Goal: Task Accomplishment & Management: Manage account settings

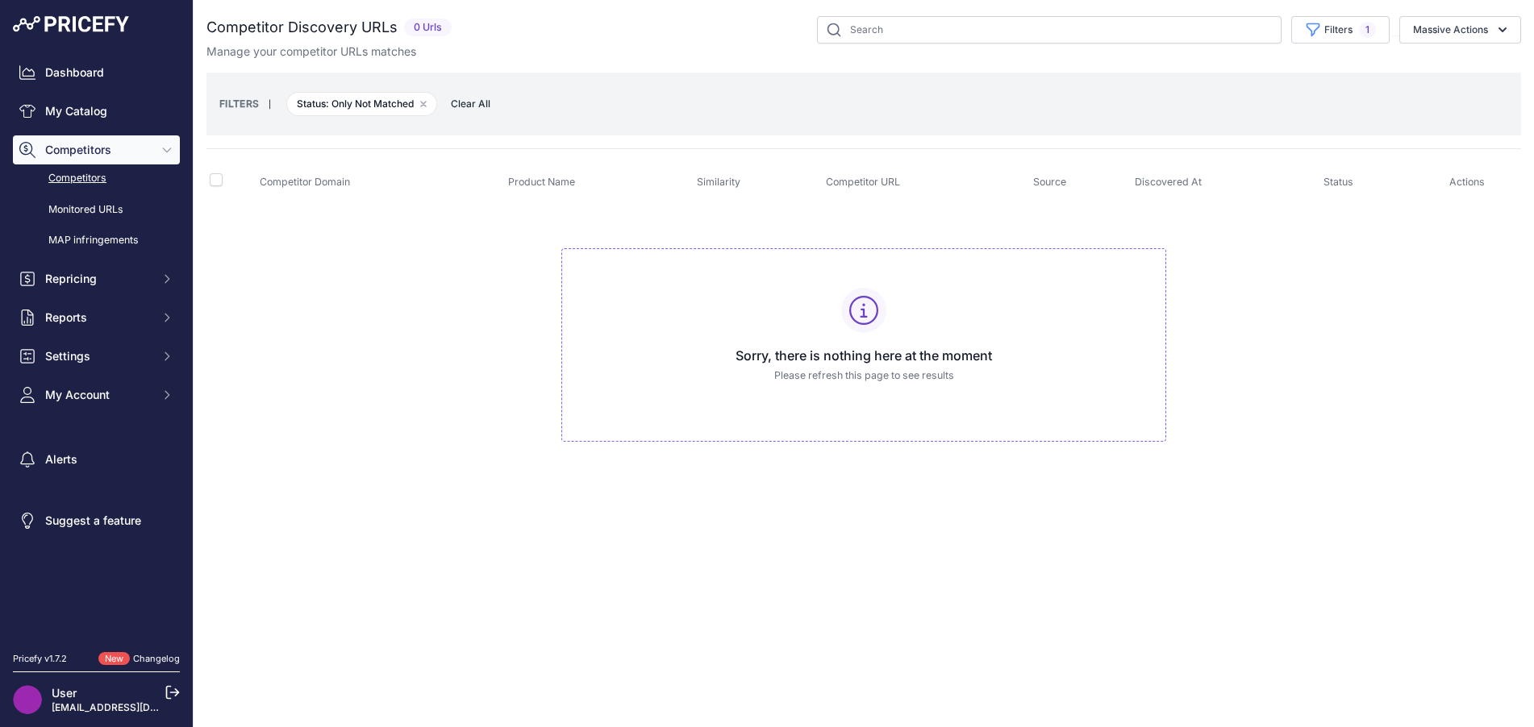
click at [104, 77] on link "Dashboard" at bounding box center [96, 72] width 167 height 29
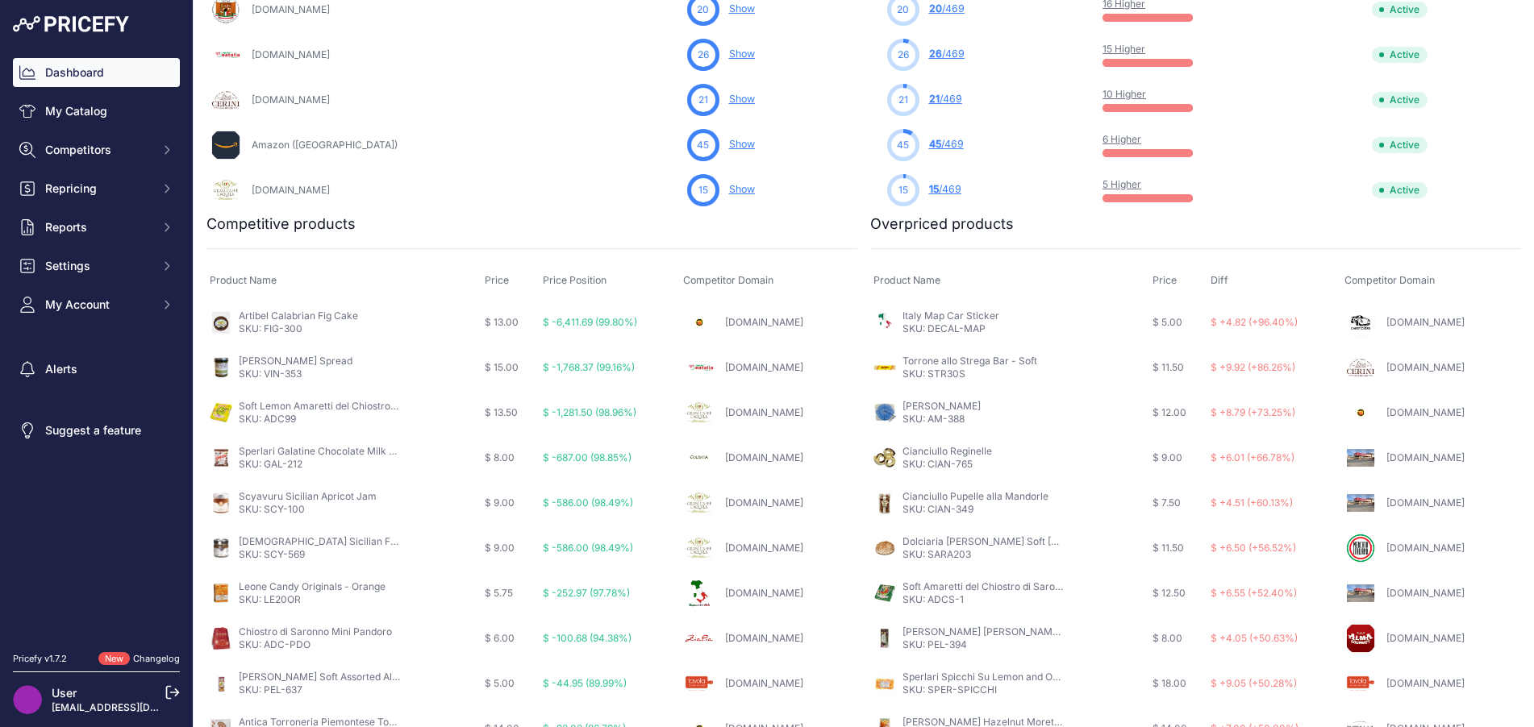
scroll to position [885, 0]
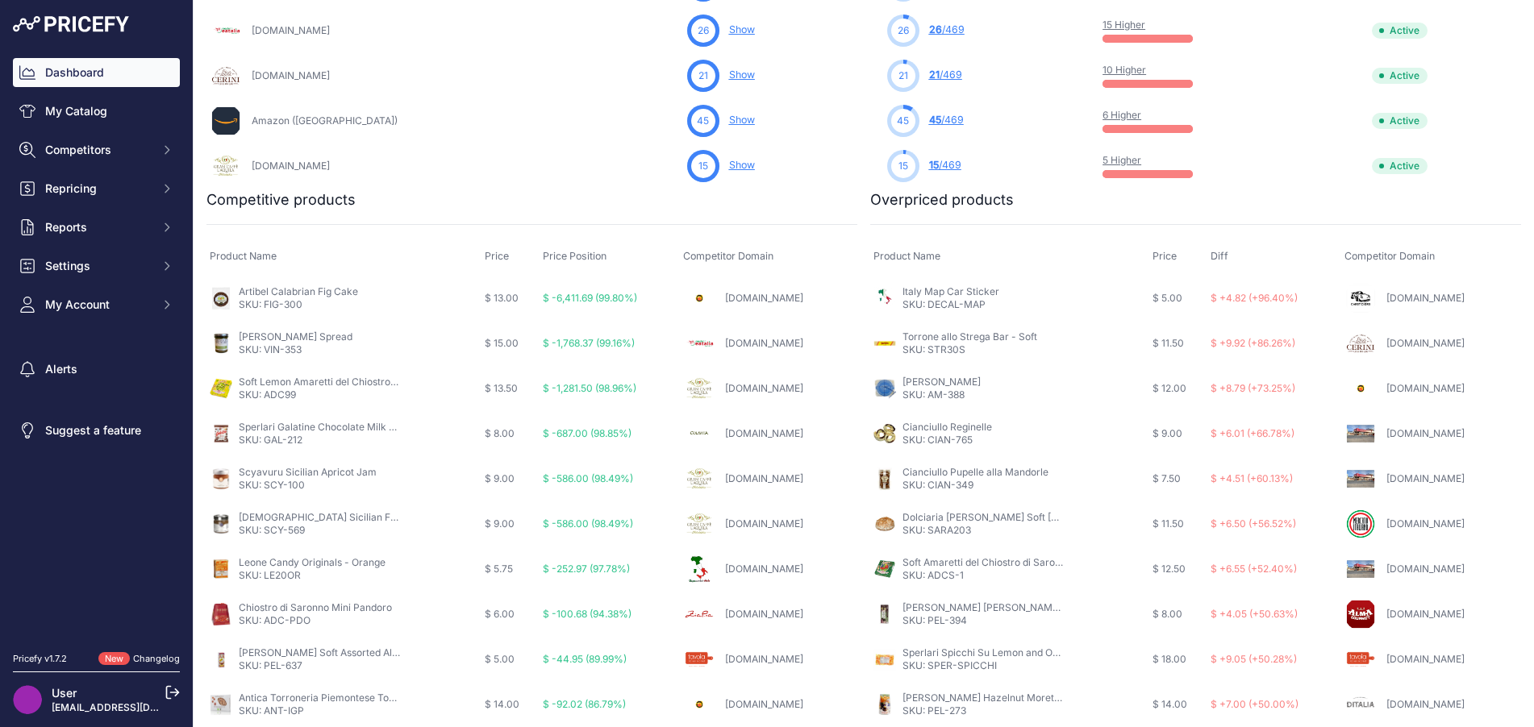
click at [1387, 521] on link "Mercatoit.com" at bounding box center [1425, 524] width 78 height 12
click at [997, 512] on link "Dolciaria Sara Soft Torrone Slice - Amaretti" at bounding box center [1051, 517] width 298 height 12
click at [1152, 563] on span "$ 12.50" at bounding box center [1168, 569] width 33 height 12
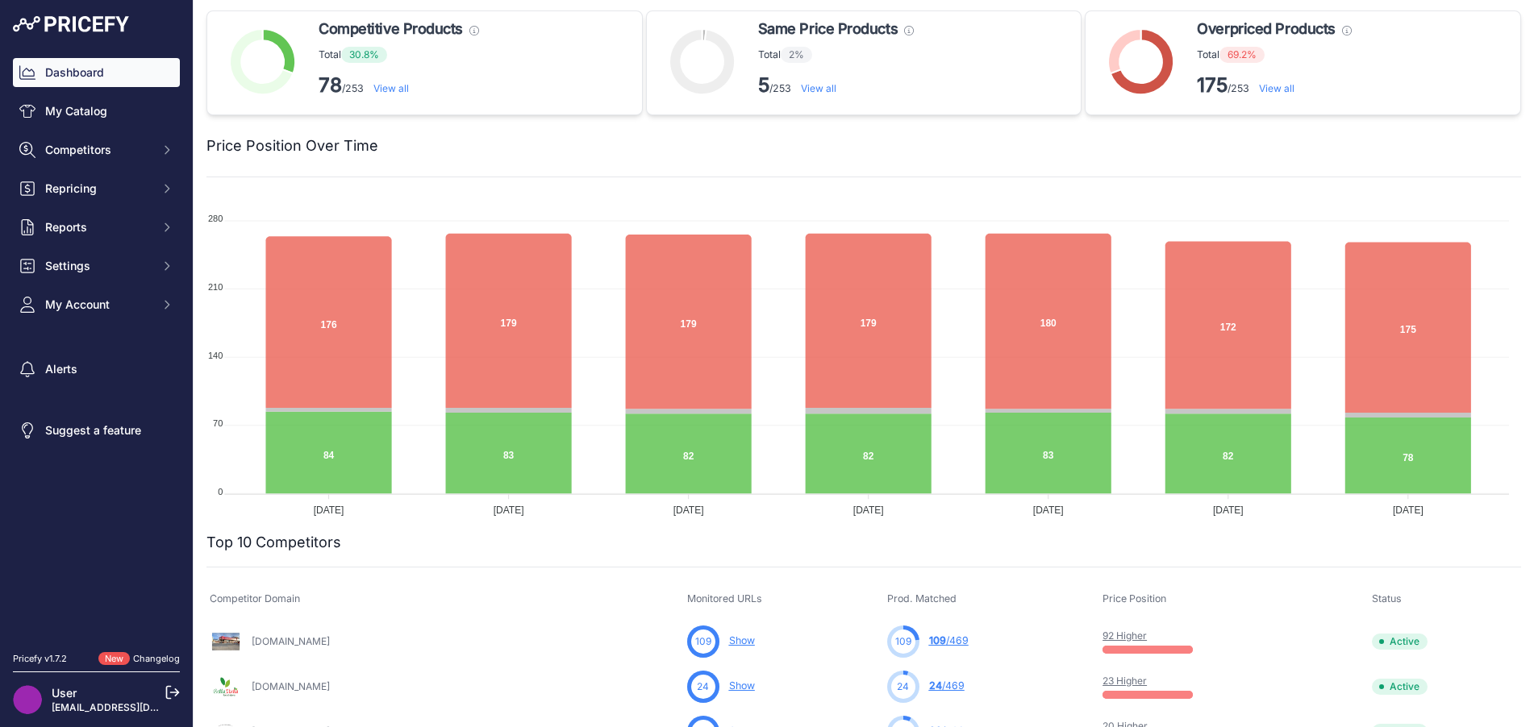
scroll to position [0, 0]
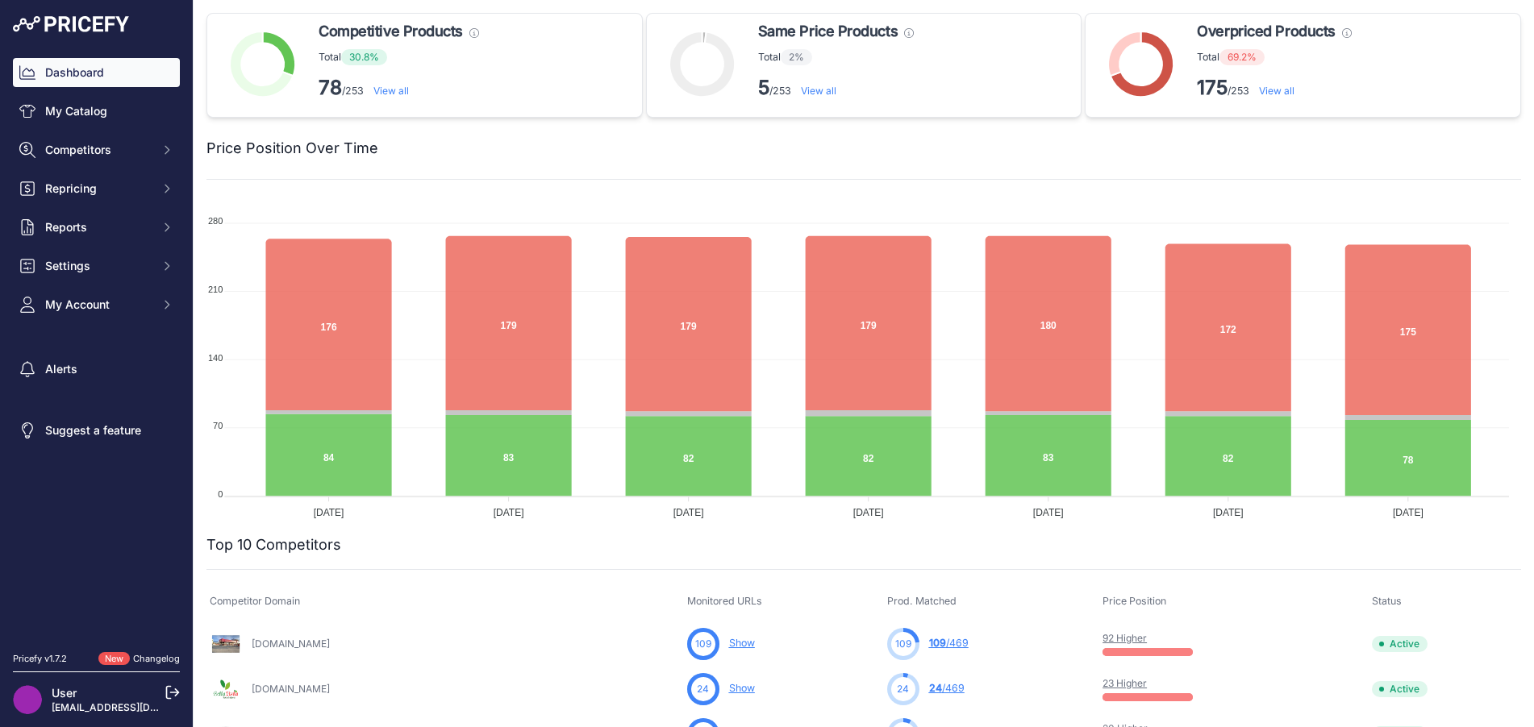
click at [1281, 92] on link "View all" at bounding box center [1276, 91] width 35 height 12
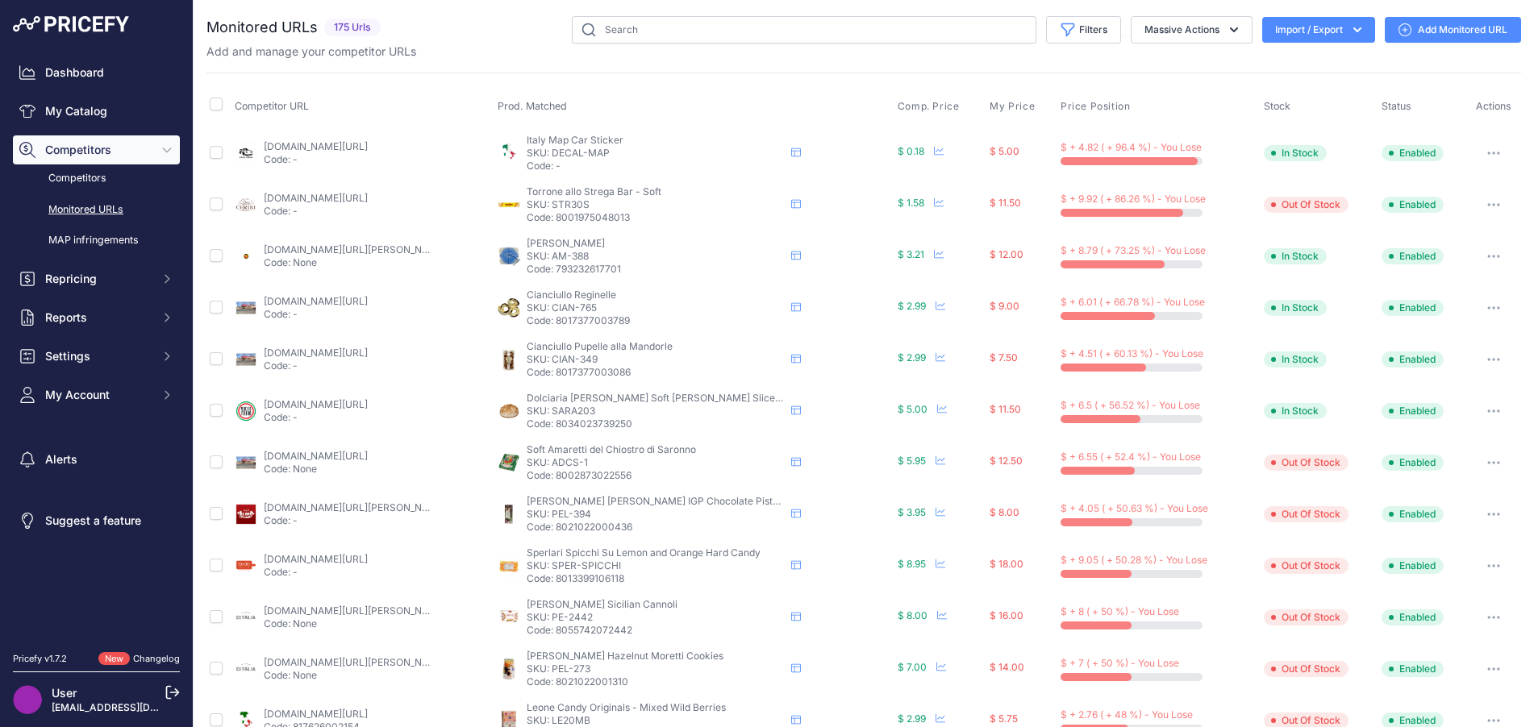
click at [1477, 404] on button "button" at bounding box center [1493, 411] width 32 height 23
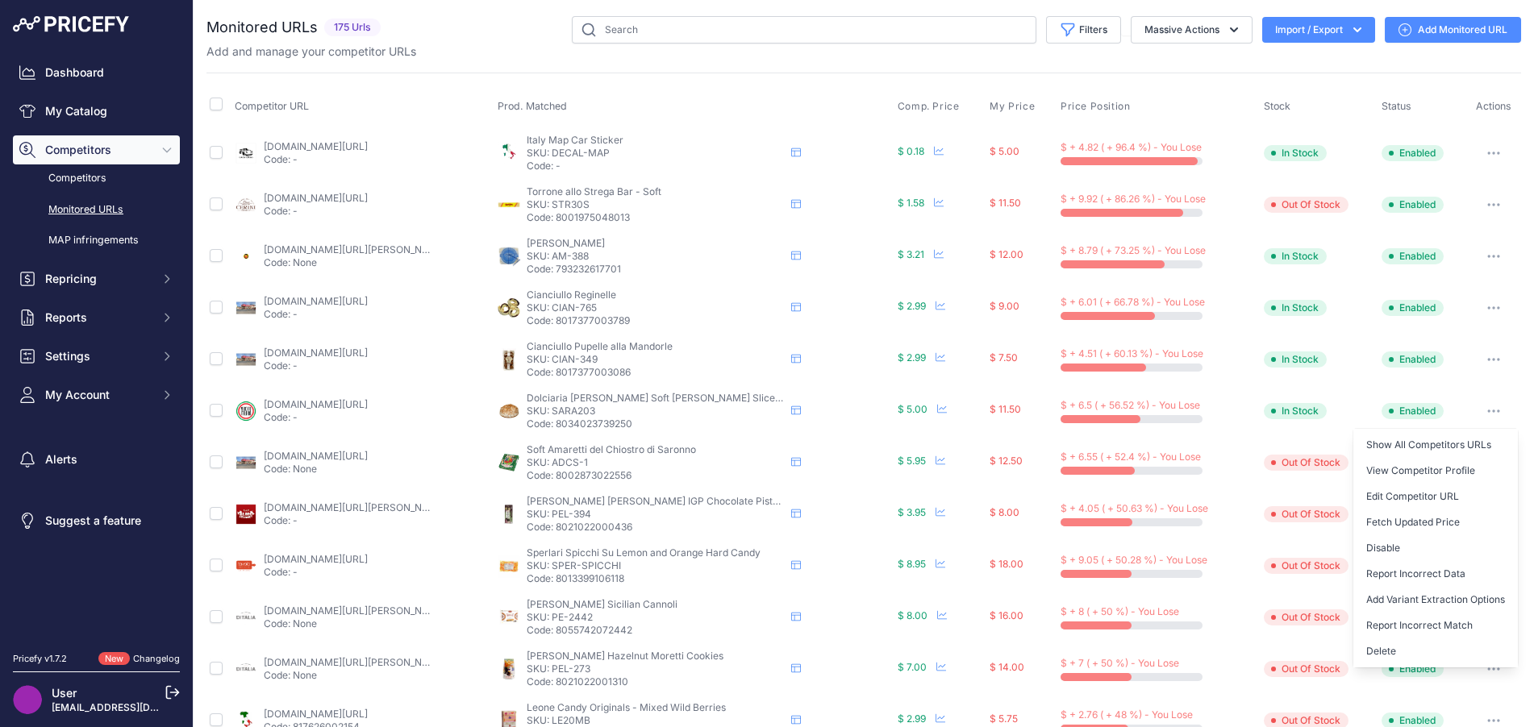
click at [1393, 656] on button "Delete" at bounding box center [1435, 652] width 165 height 26
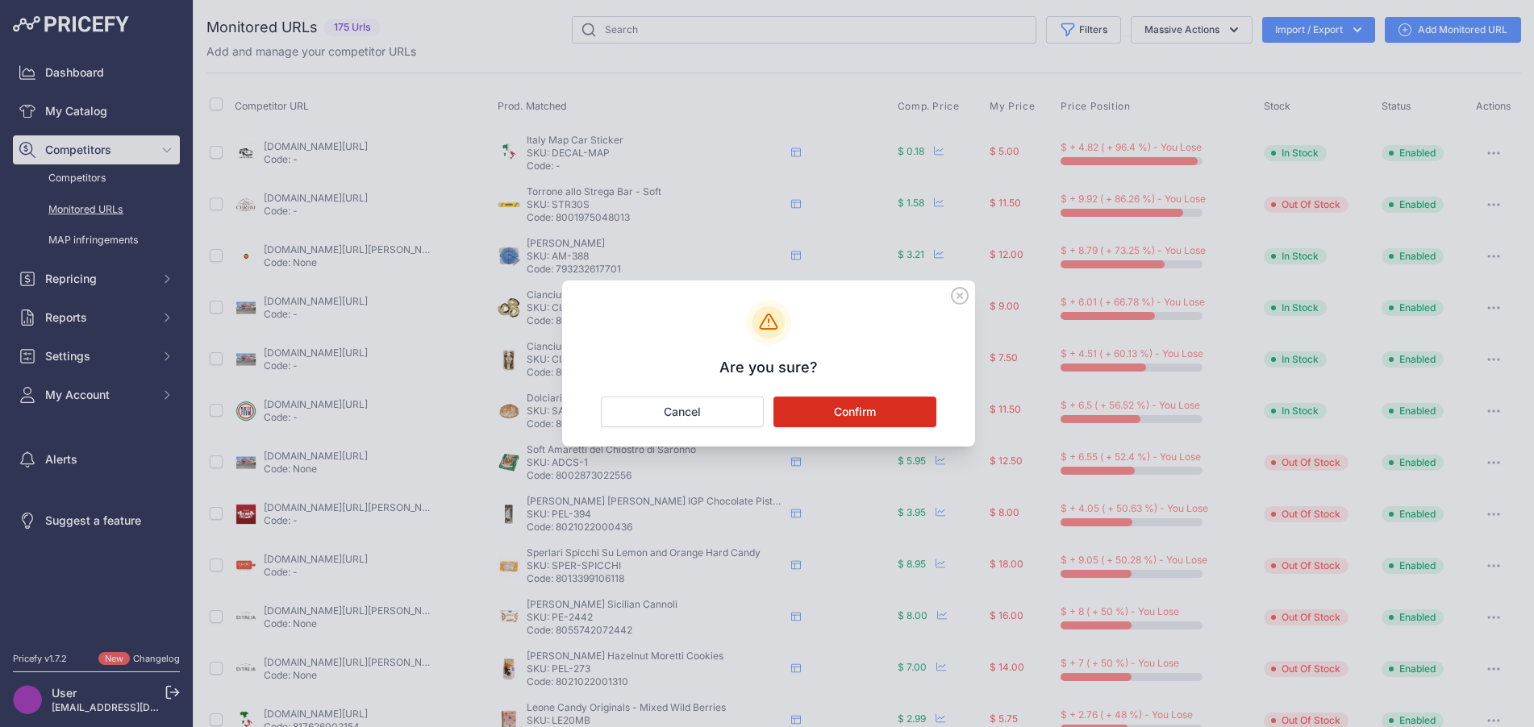
click at [920, 418] on button "Confirm" at bounding box center [854, 412] width 163 height 31
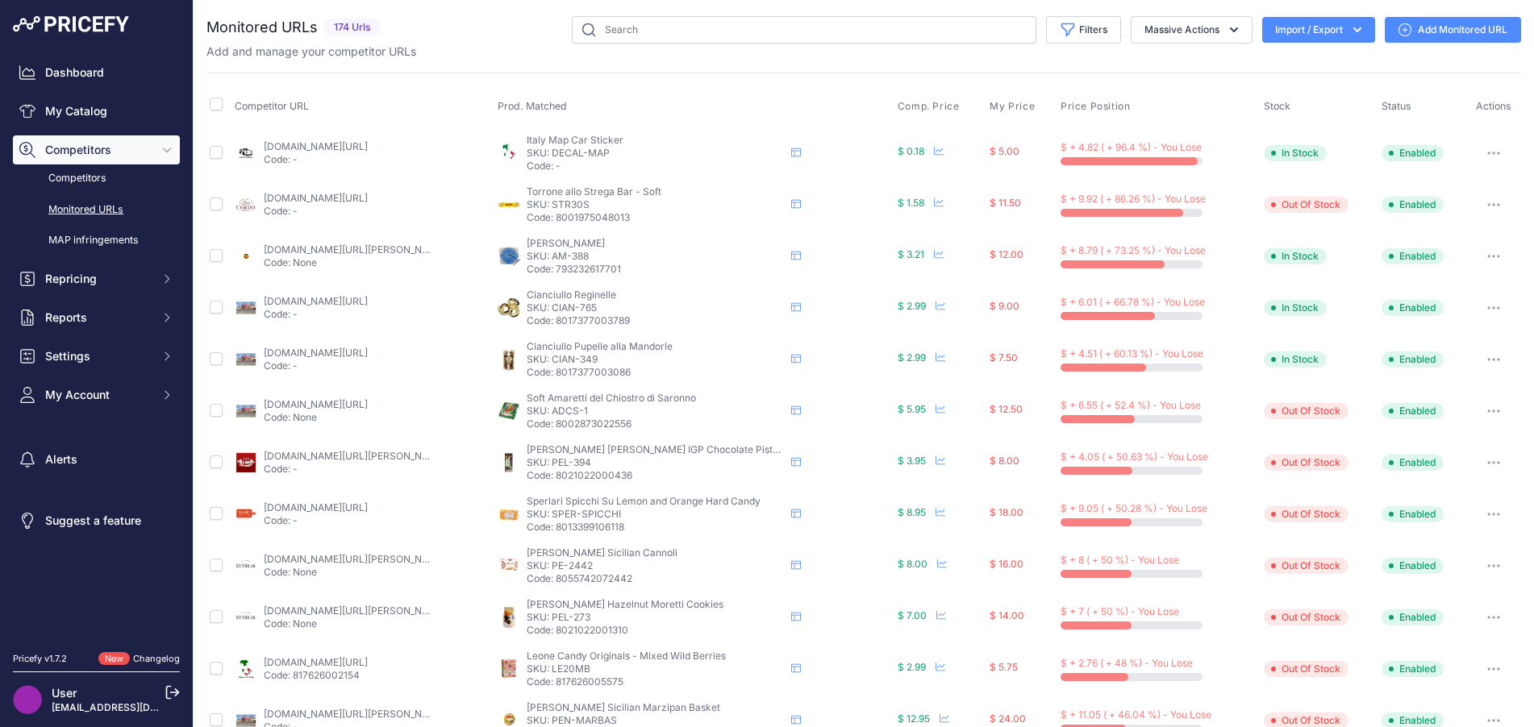
click at [368, 512] on link "[DOMAIN_NAME][URL]" at bounding box center [316, 508] width 104 height 12
click at [1487, 514] on icon "button" at bounding box center [1493, 514] width 13 height 3
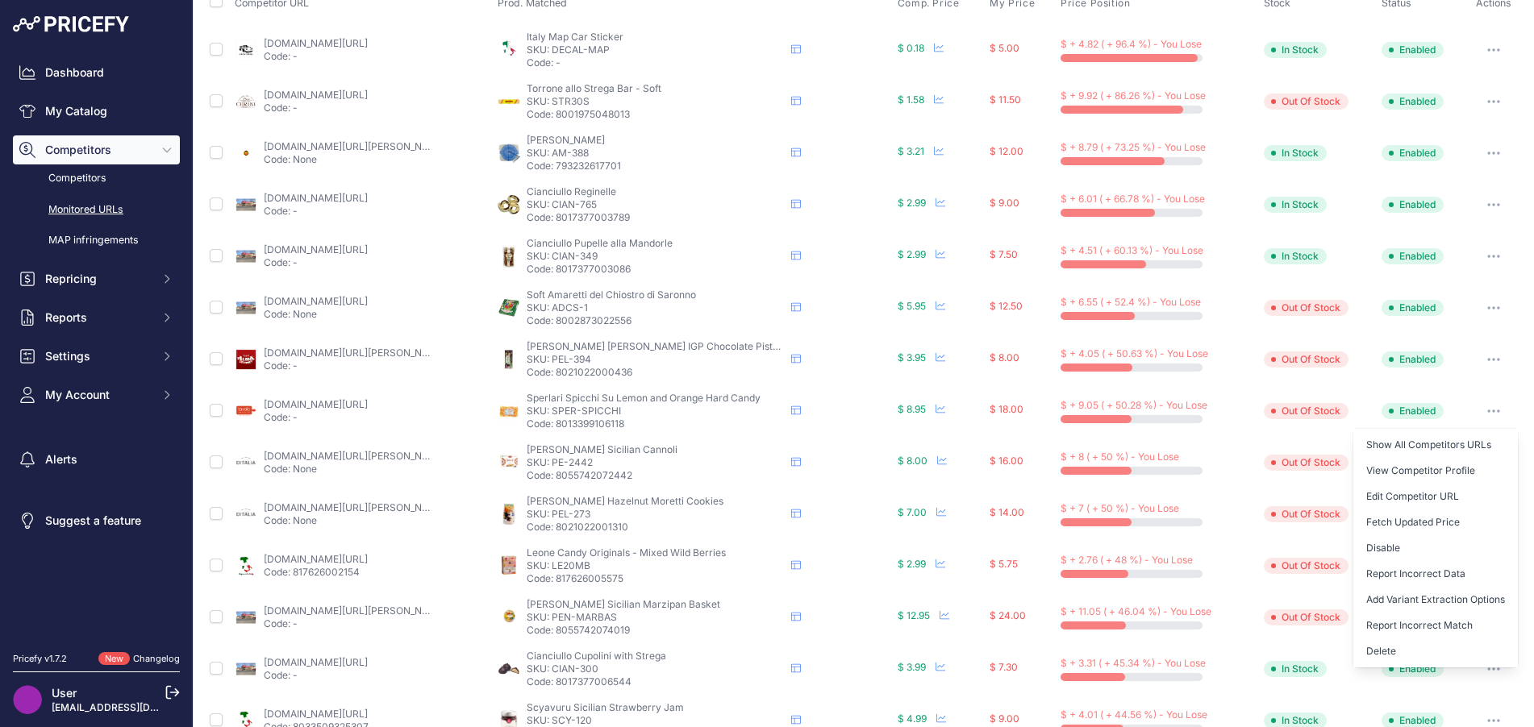
scroll to position [161, 0]
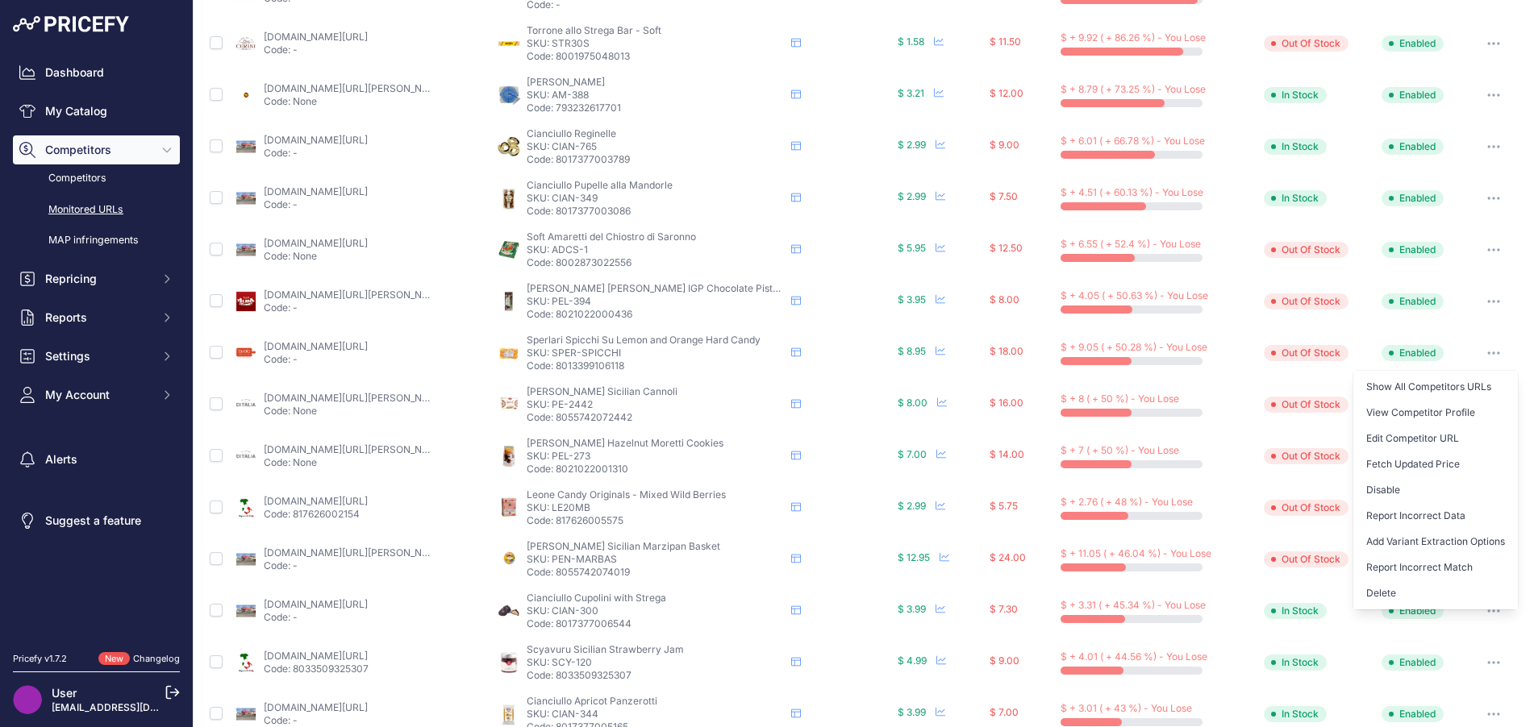
click at [1404, 585] on button "Delete" at bounding box center [1435, 594] width 165 height 26
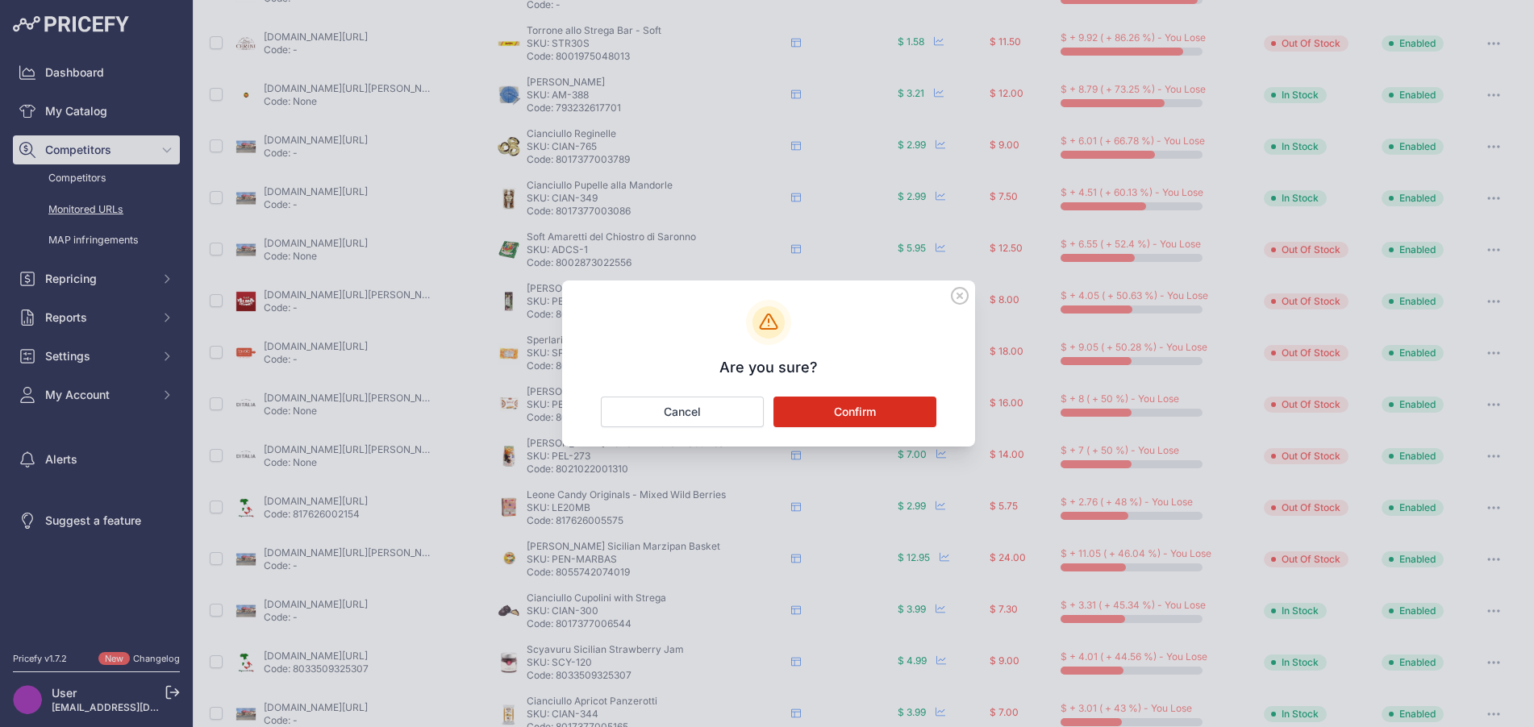
click at [914, 416] on button "Confirm" at bounding box center [854, 412] width 163 height 31
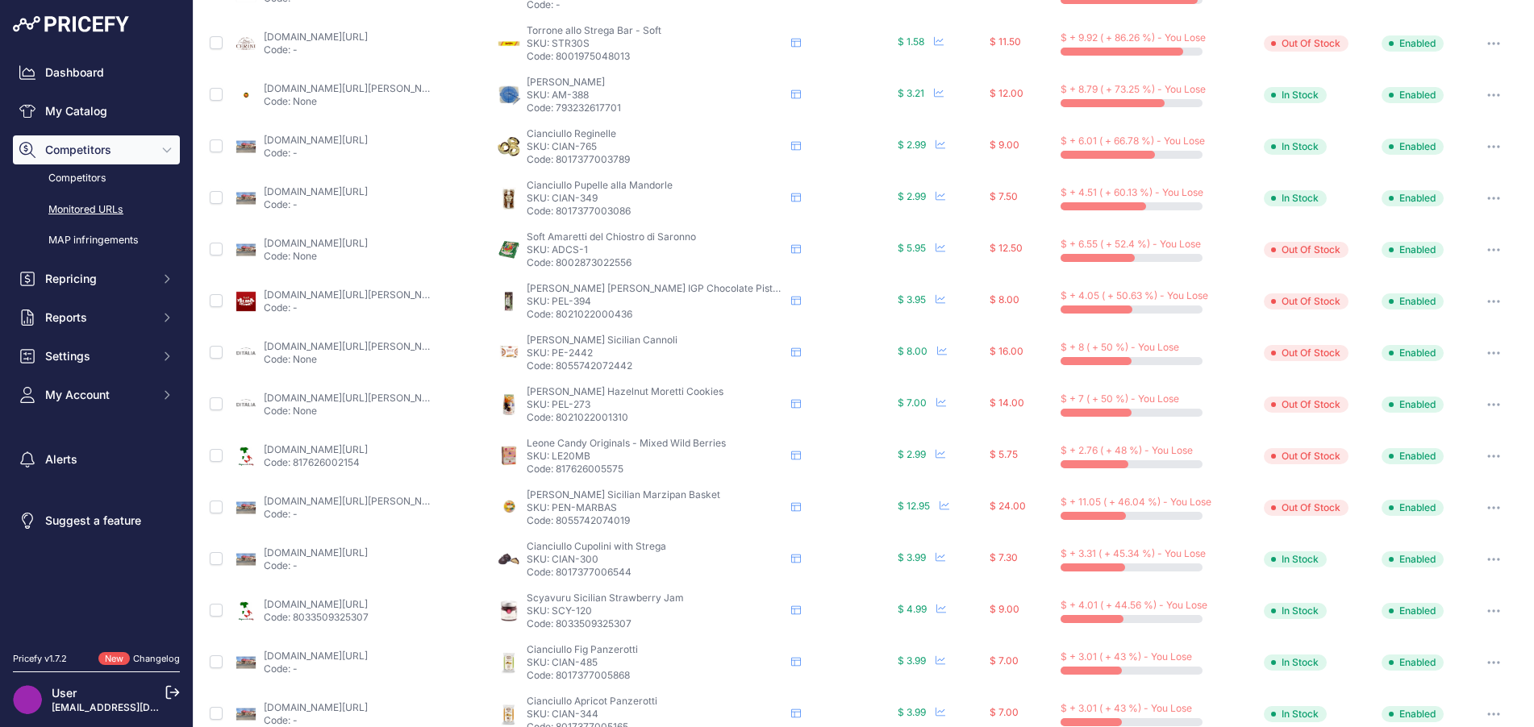
click at [362, 395] on link "[DOMAIN_NAME][URL][PERSON_NAME]" at bounding box center [355, 398] width 182 height 12
click at [1477, 407] on button "button" at bounding box center [1493, 405] width 32 height 23
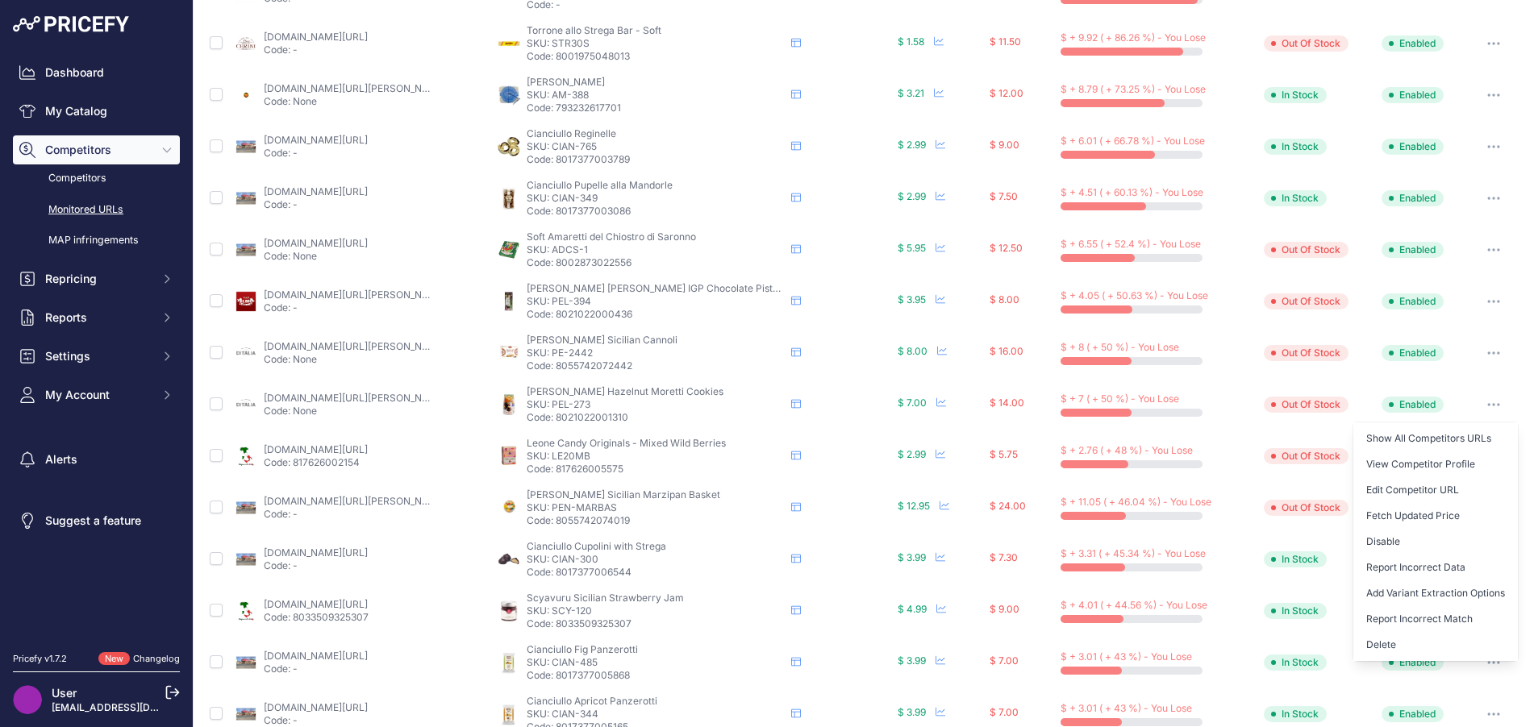
click at [1402, 642] on button "Delete" at bounding box center [1435, 645] width 165 height 26
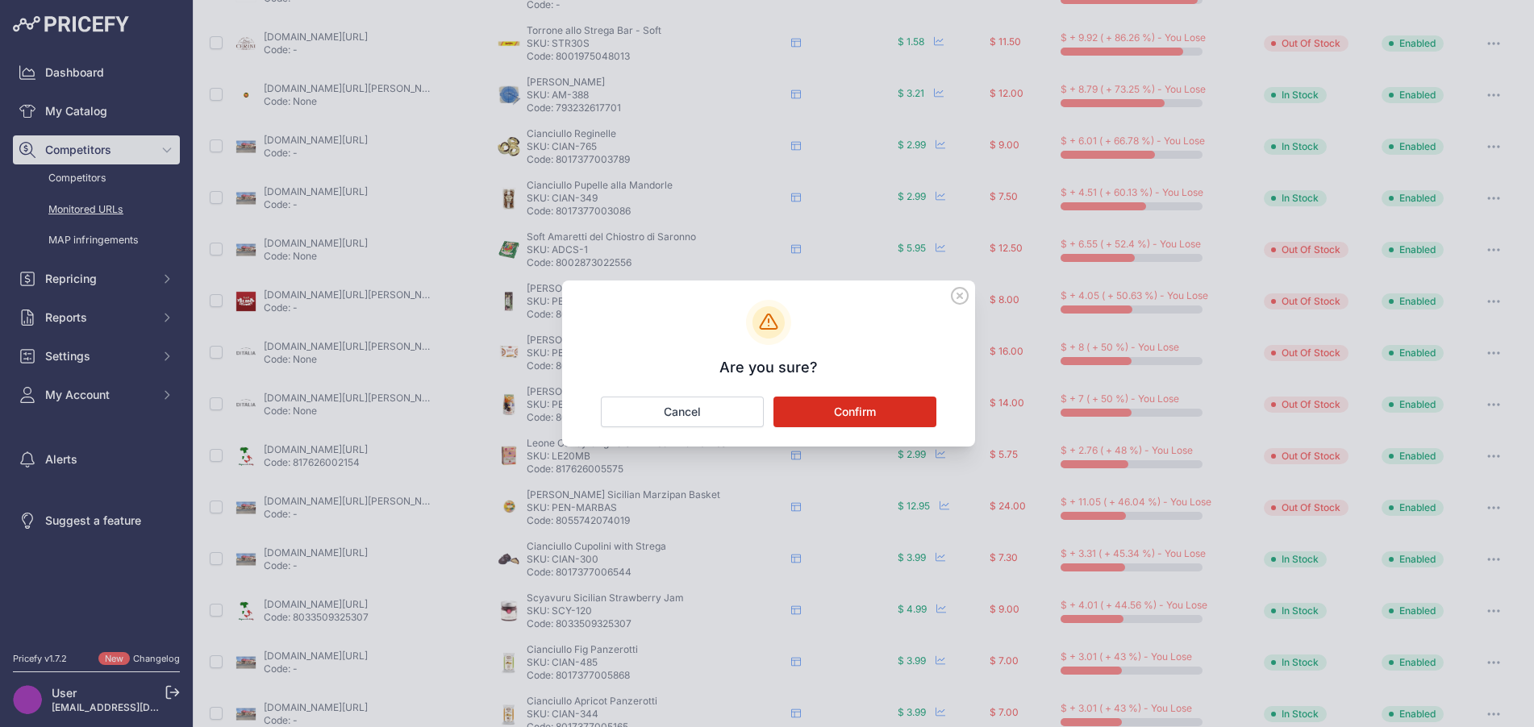
click at [843, 406] on button "Confirm" at bounding box center [854, 412] width 163 height 31
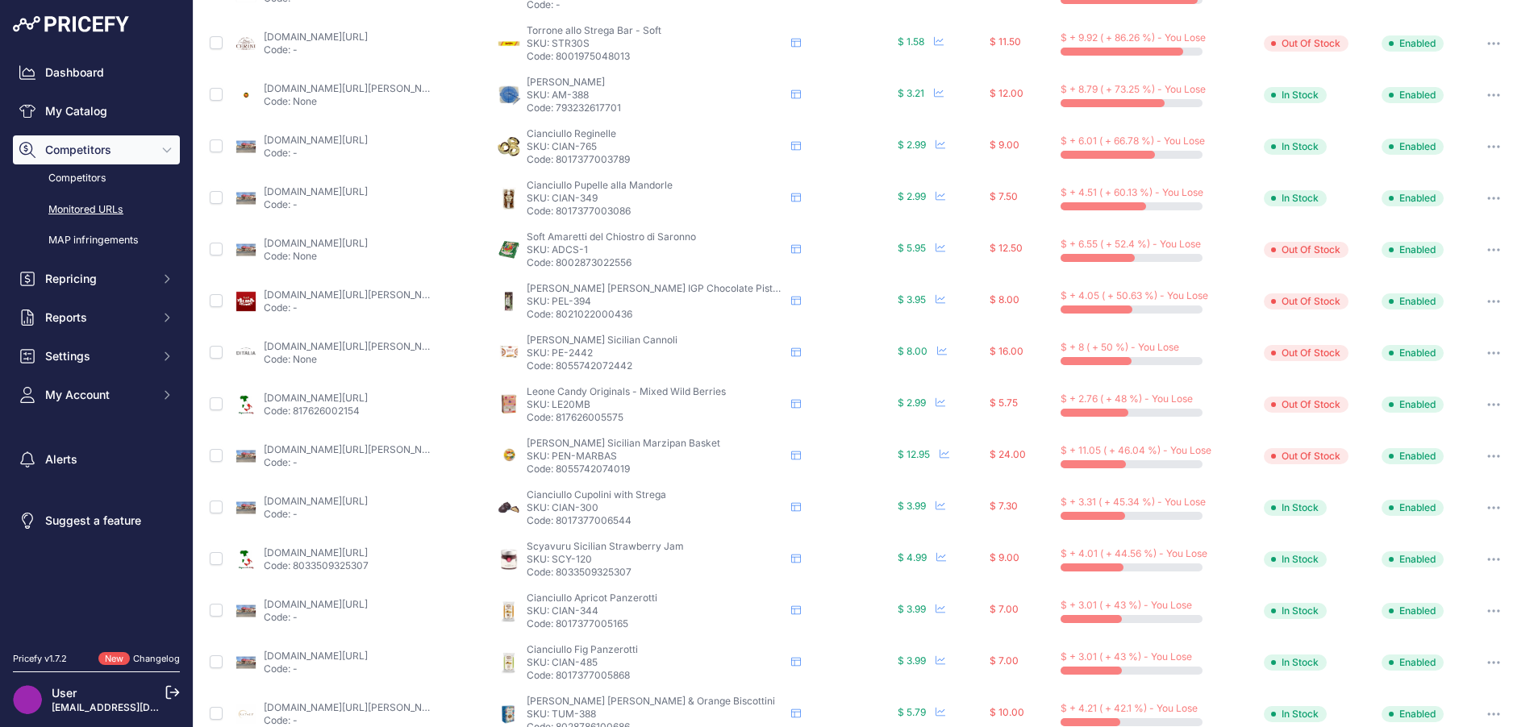
click at [392, 340] on link "[DOMAIN_NAME][URL][PERSON_NAME]" at bounding box center [355, 346] width 182 height 12
click at [1477, 356] on button "button" at bounding box center [1493, 353] width 32 height 23
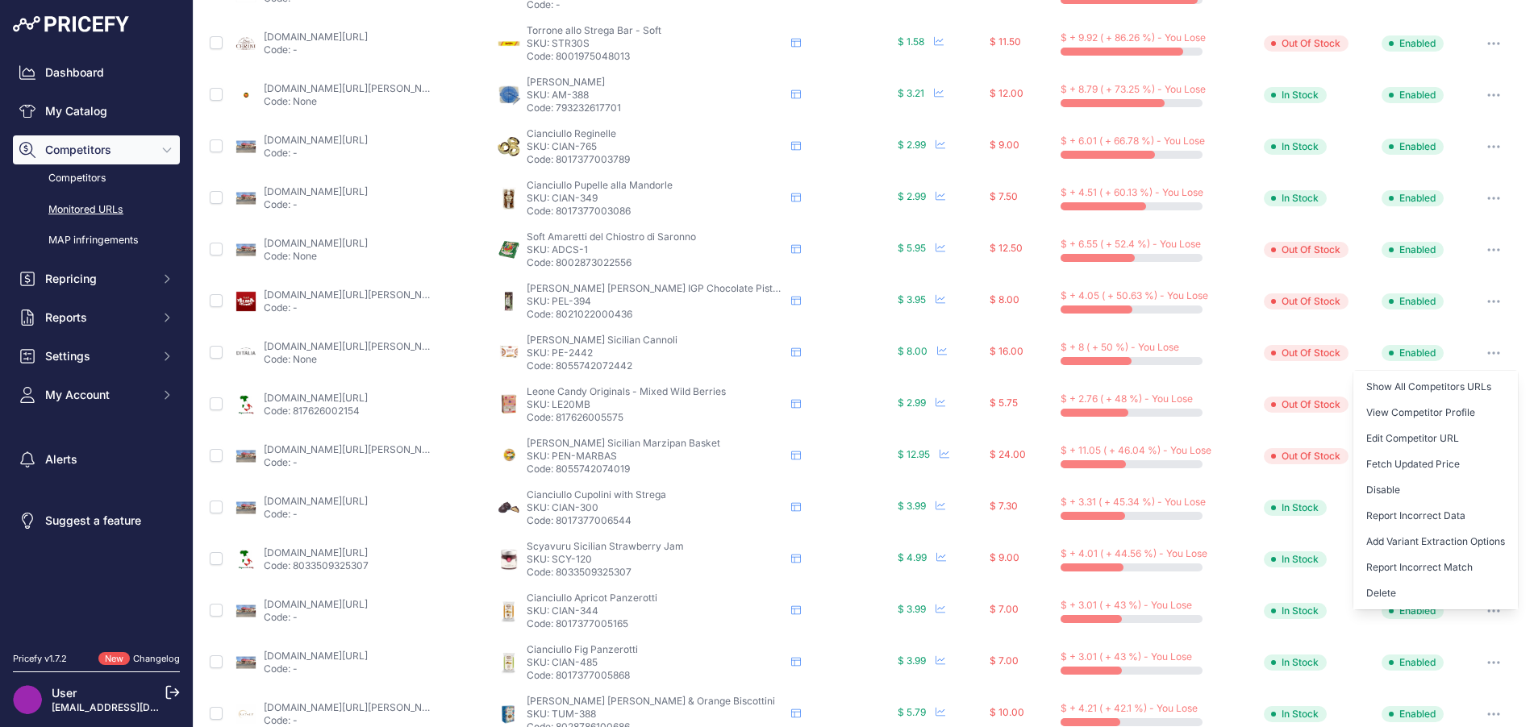
click at [1418, 590] on button "Delete" at bounding box center [1435, 594] width 165 height 26
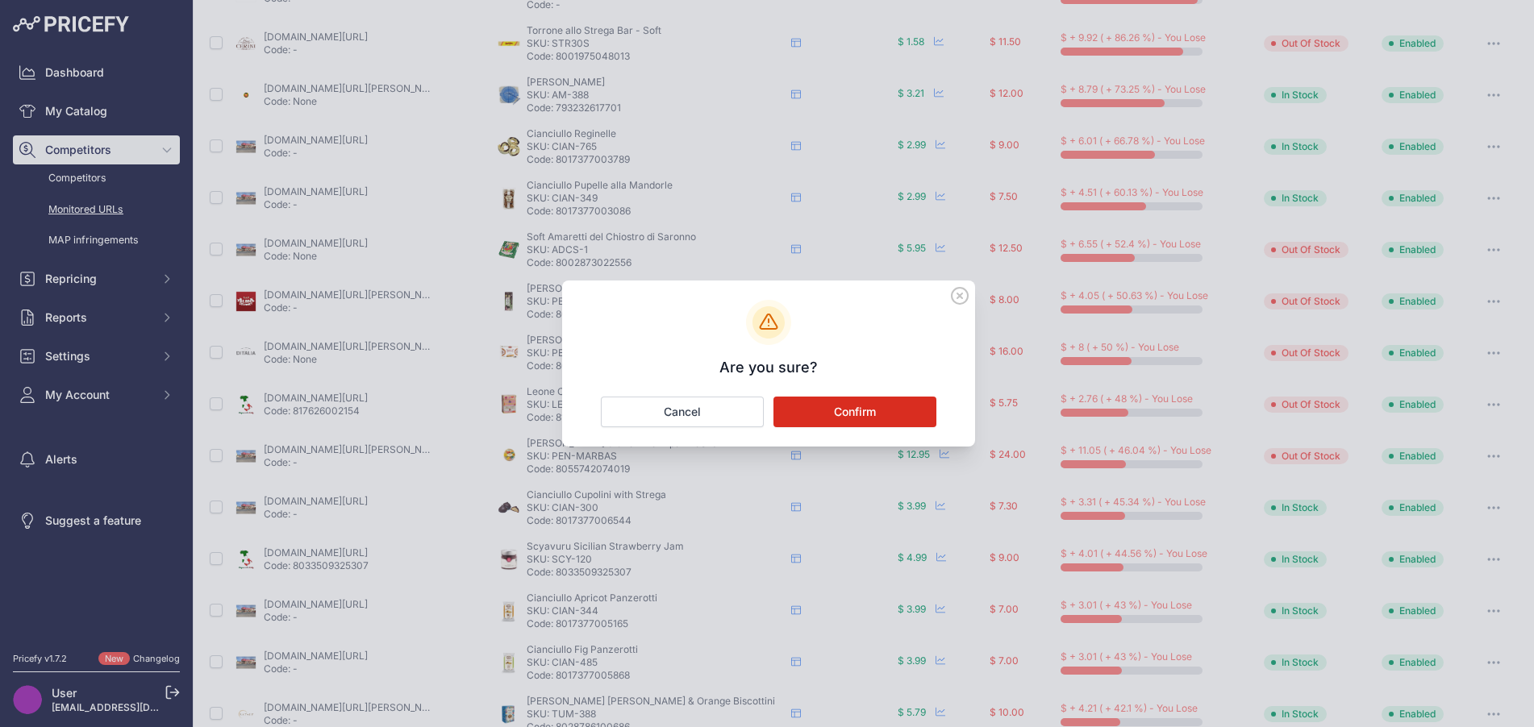
click at [897, 414] on button "Confirm" at bounding box center [854, 412] width 163 height 31
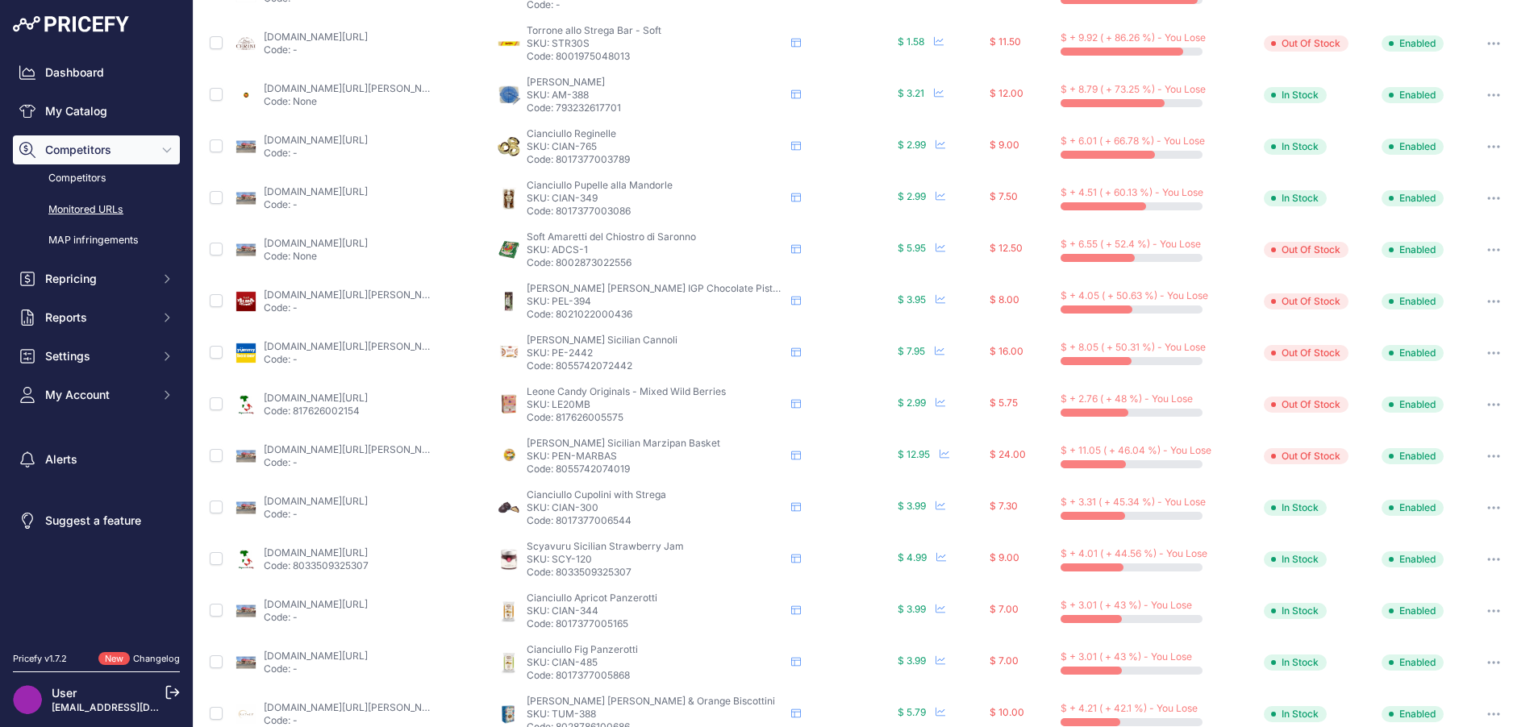
click at [368, 242] on link "[DOMAIN_NAME][URL]" at bounding box center [316, 243] width 104 height 12
click at [365, 90] on link "[DOMAIN_NAME][URL][PERSON_NAME][PERSON_NAME]" at bounding box center [394, 88] width 260 height 12
click at [1477, 91] on button "button" at bounding box center [1493, 95] width 32 height 23
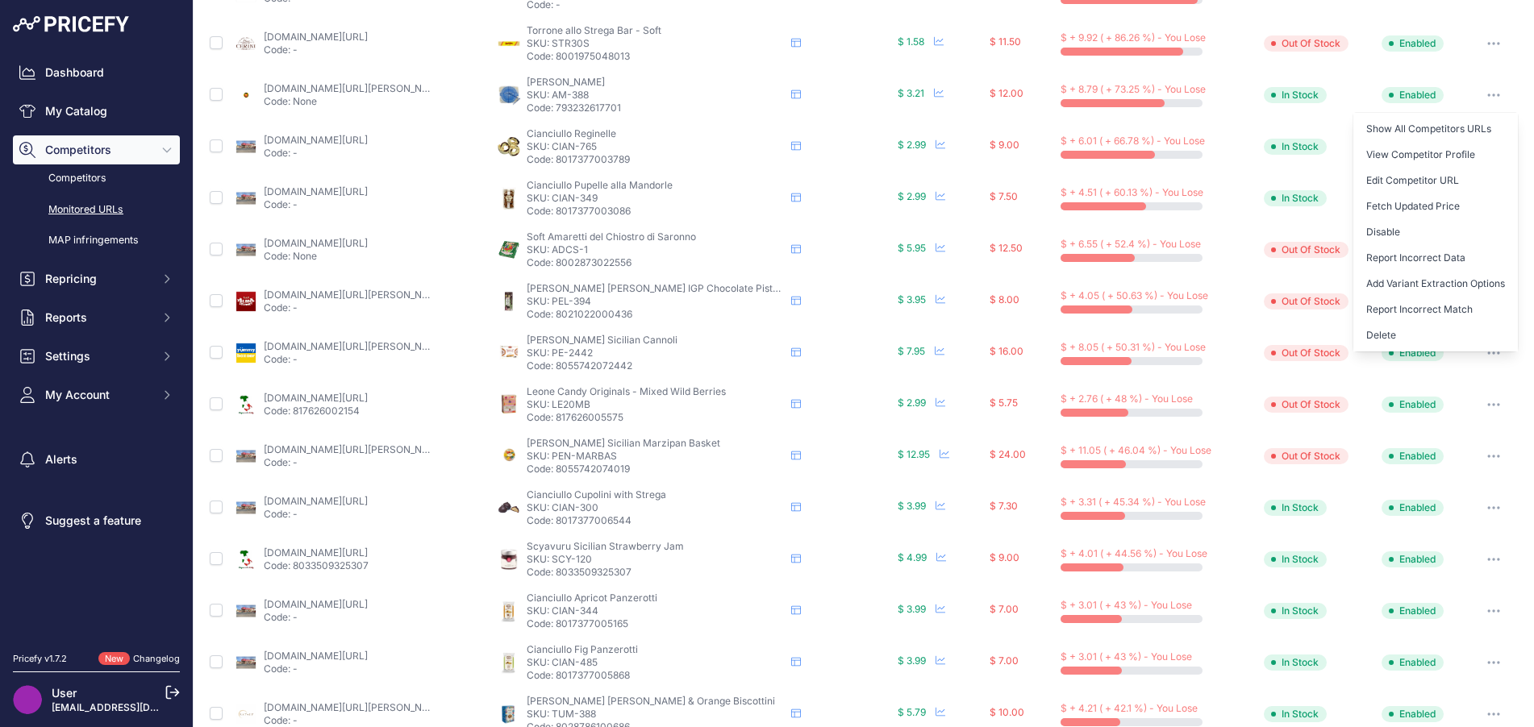
click at [1360, 326] on button "Delete" at bounding box center [1435, 336] width 165 height 26
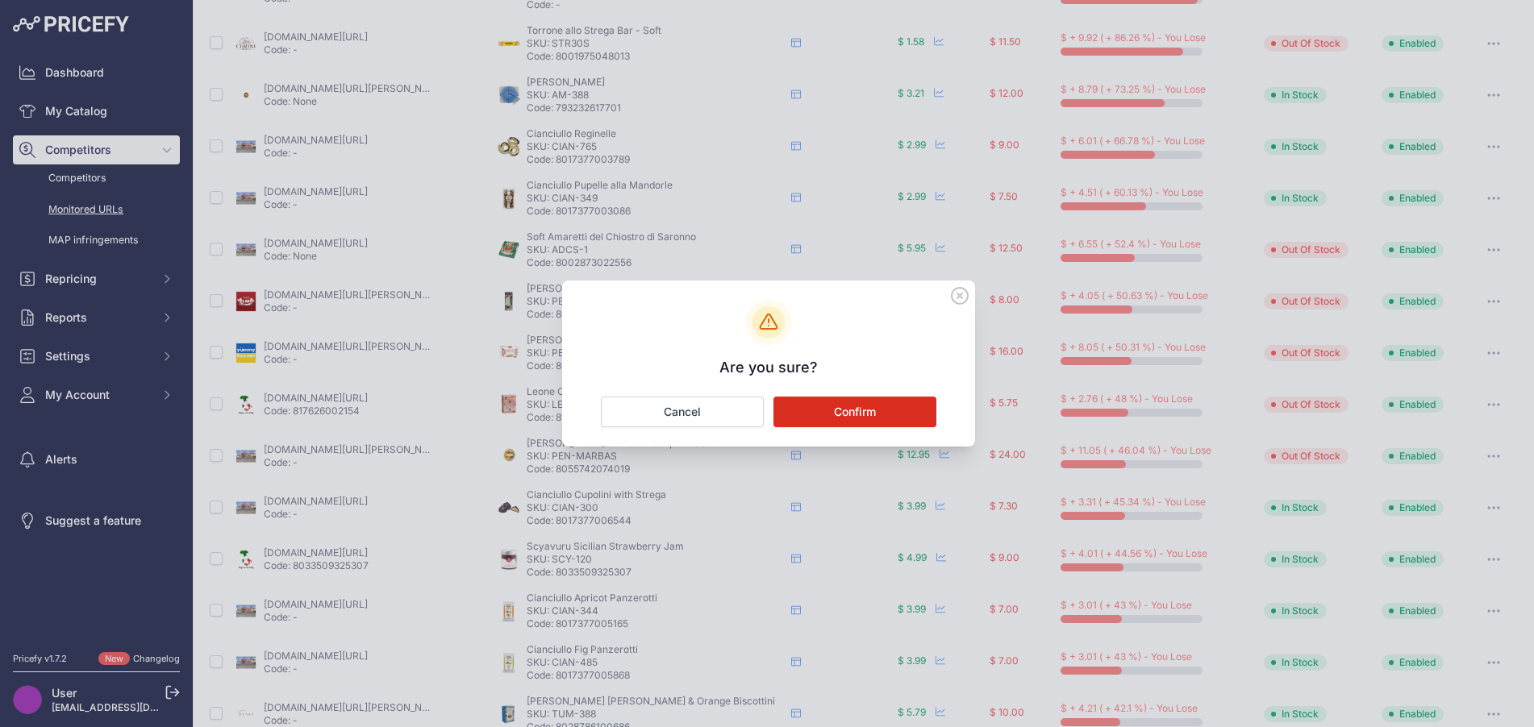
click at [918, 410] on button "Confirm" at bounding box center [854, 412] width 163 height 31
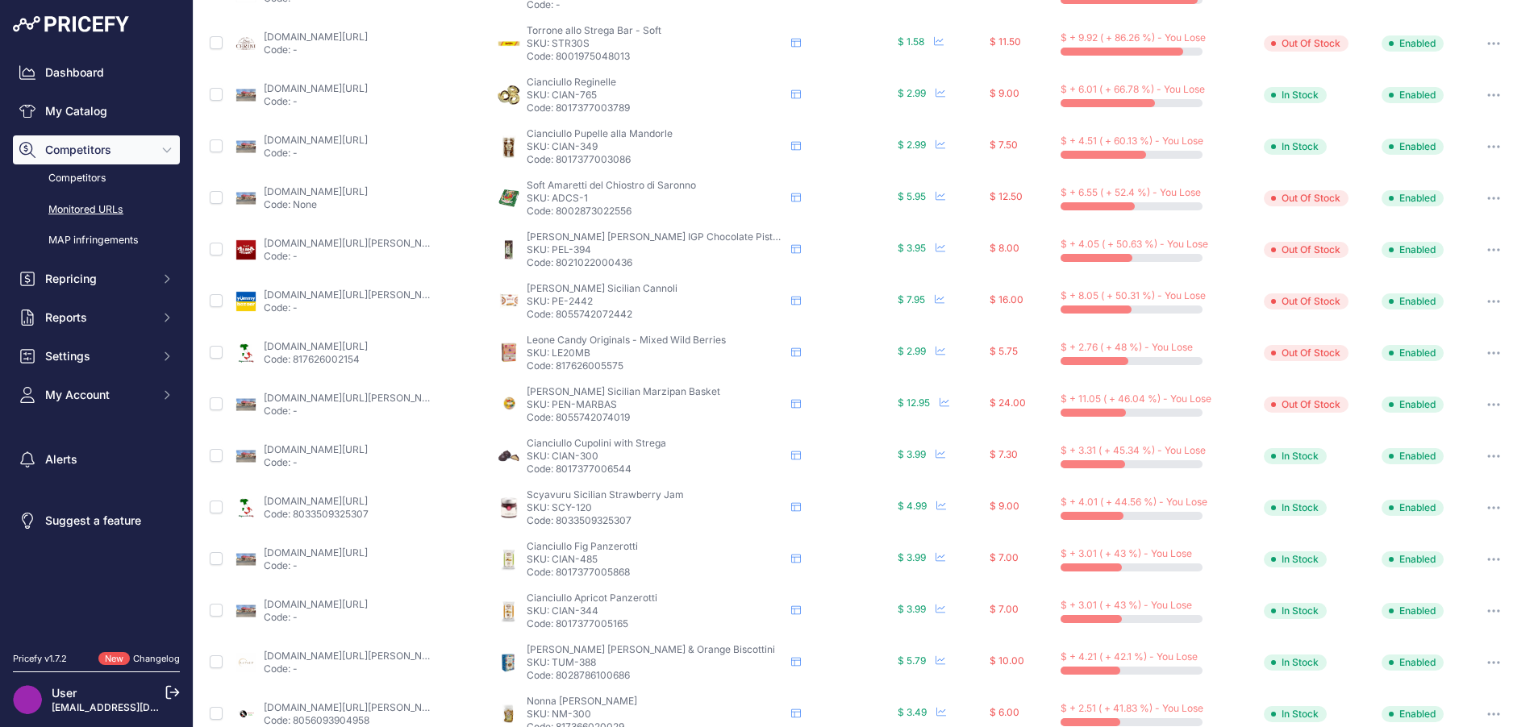
click at [335, 34] on link "[DOMAIN_NAME][URL]" at bounding box center [316, 37] width 104 height 12
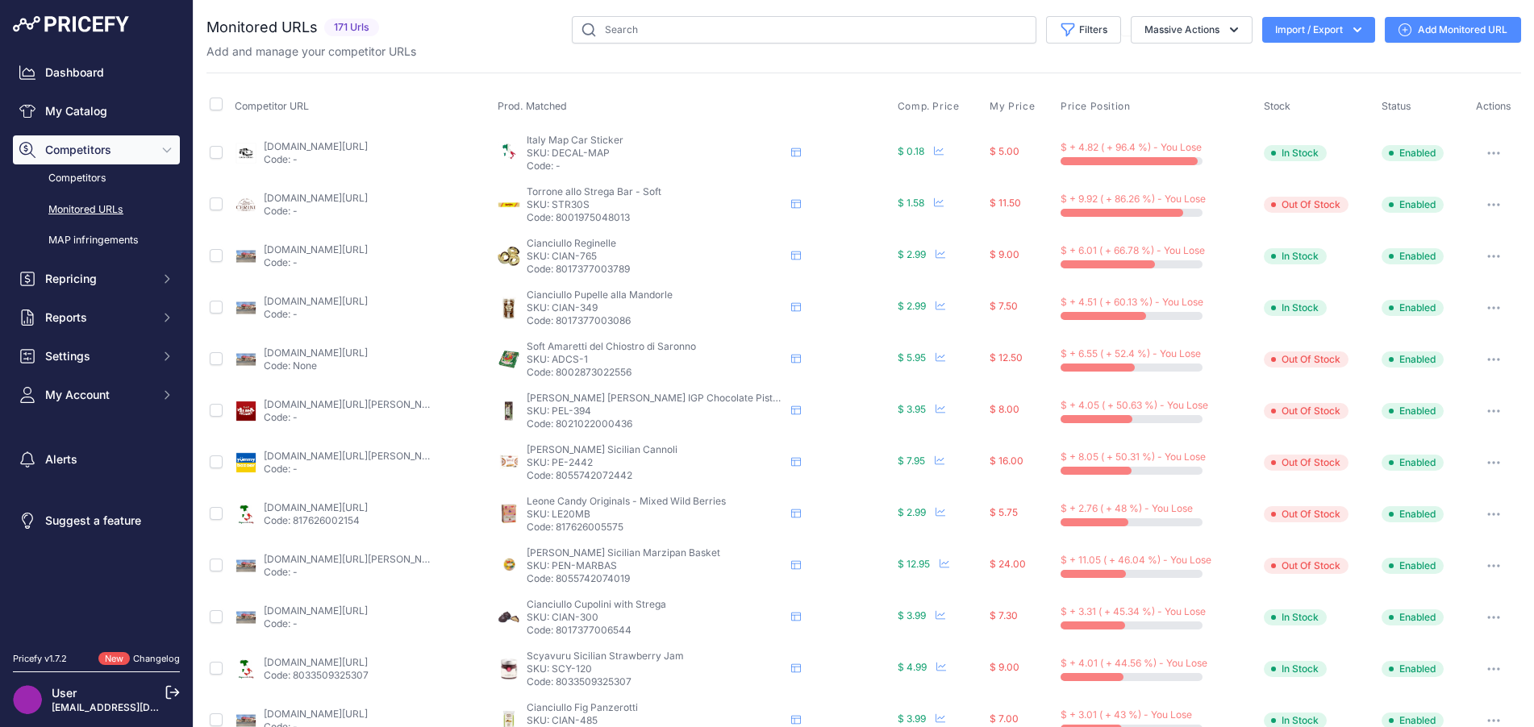
scroll to position [161, 0]
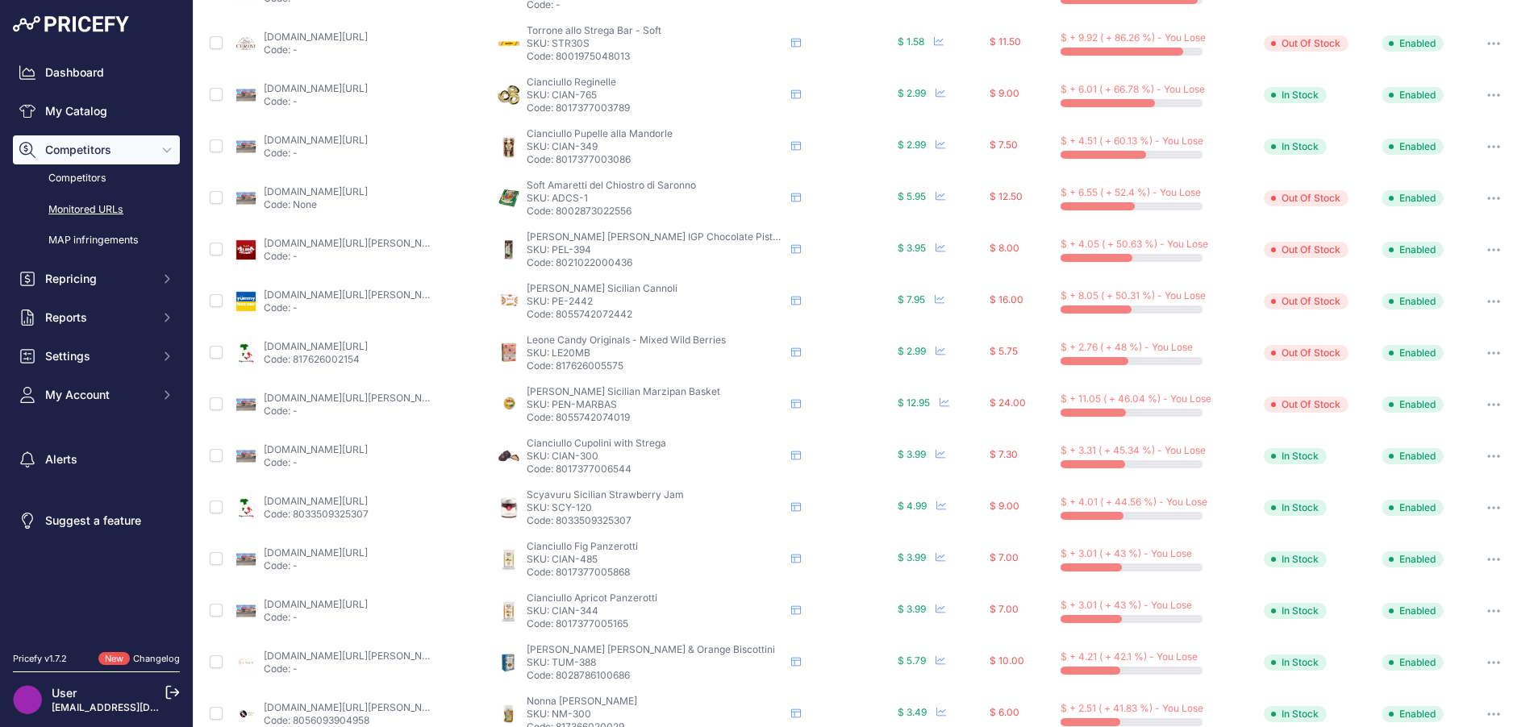
click at [1487, 42] on icon "button" at bounding box center [1493, 43] width 13 height 3
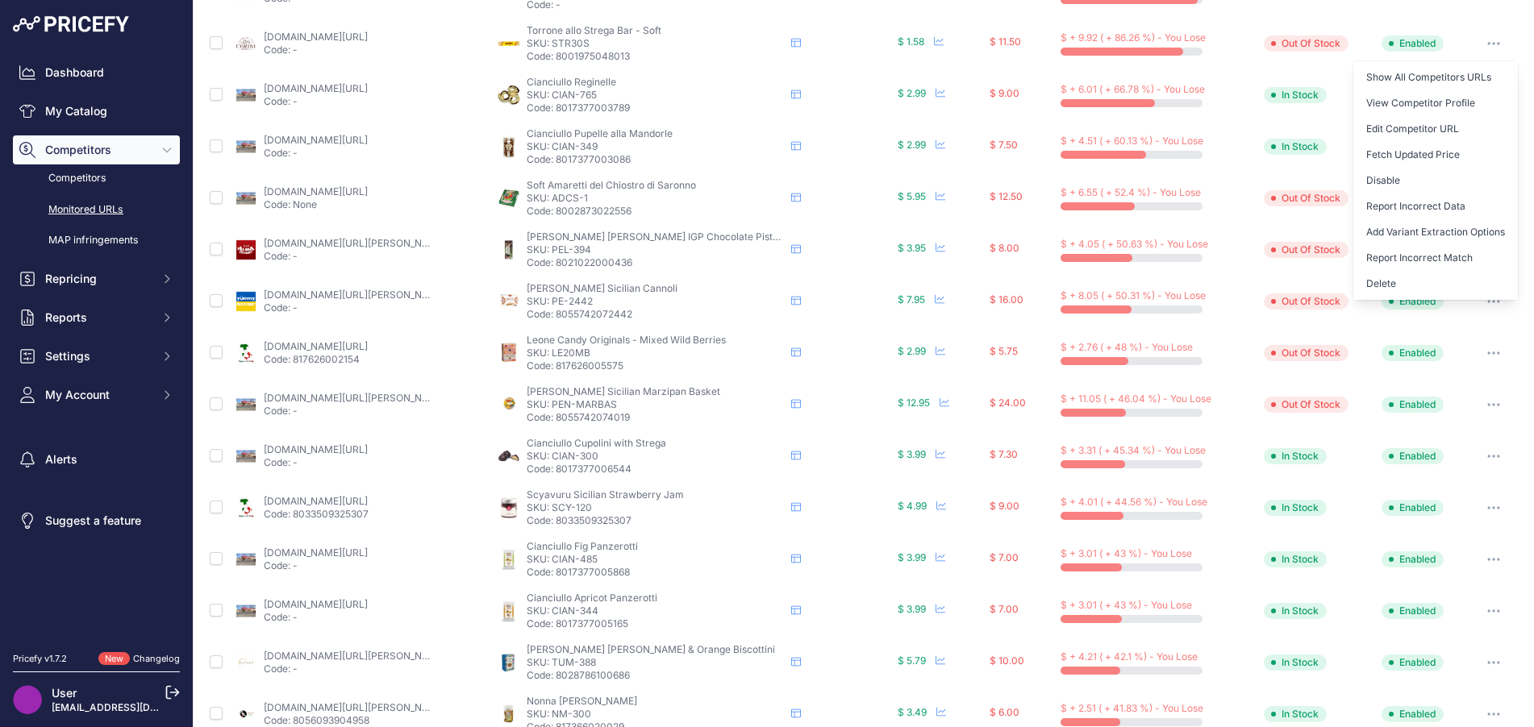
click at [1403, 280] on button "Delete" at bounding box center [1435, 284] width 165 height 26
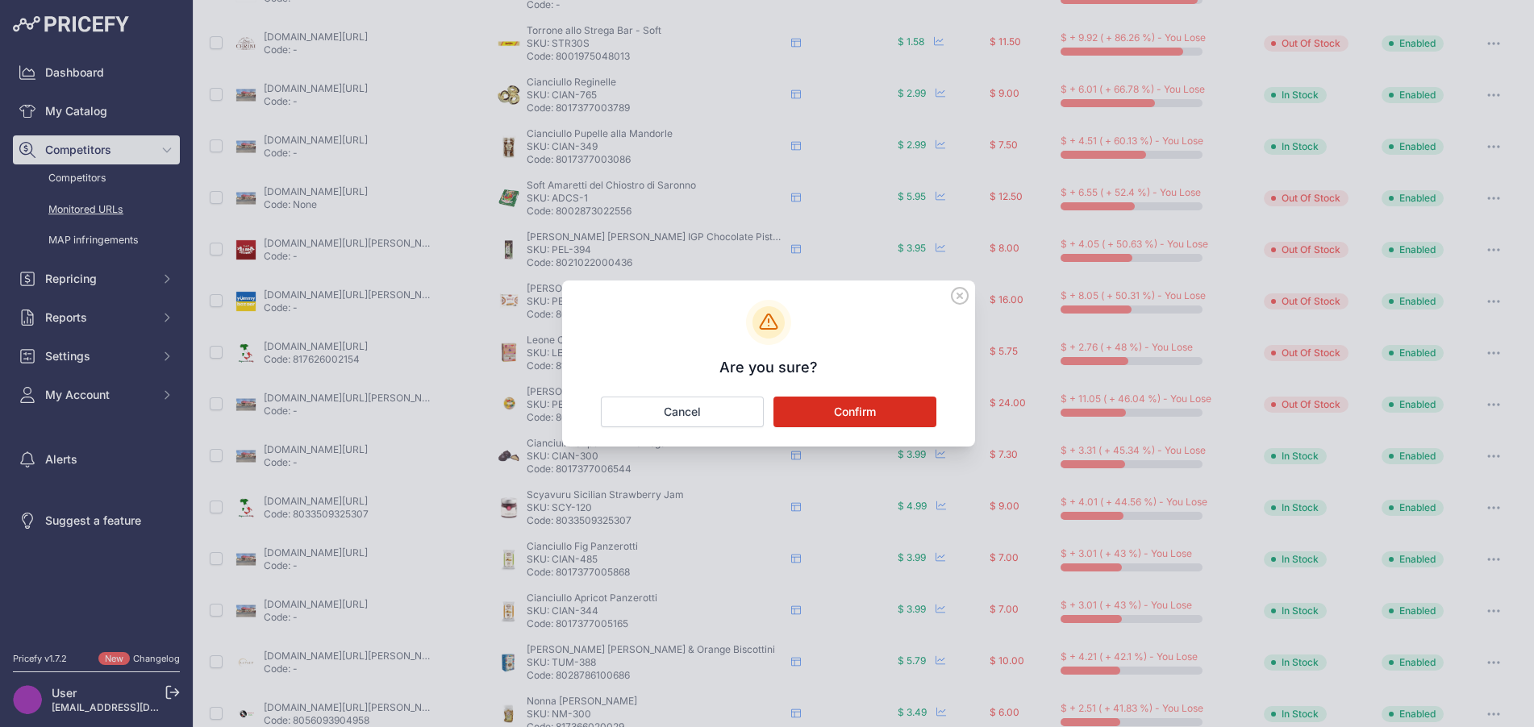
click at [916, 407] on button "Confirm" at bounding box center [854, 412] width 163 height 31
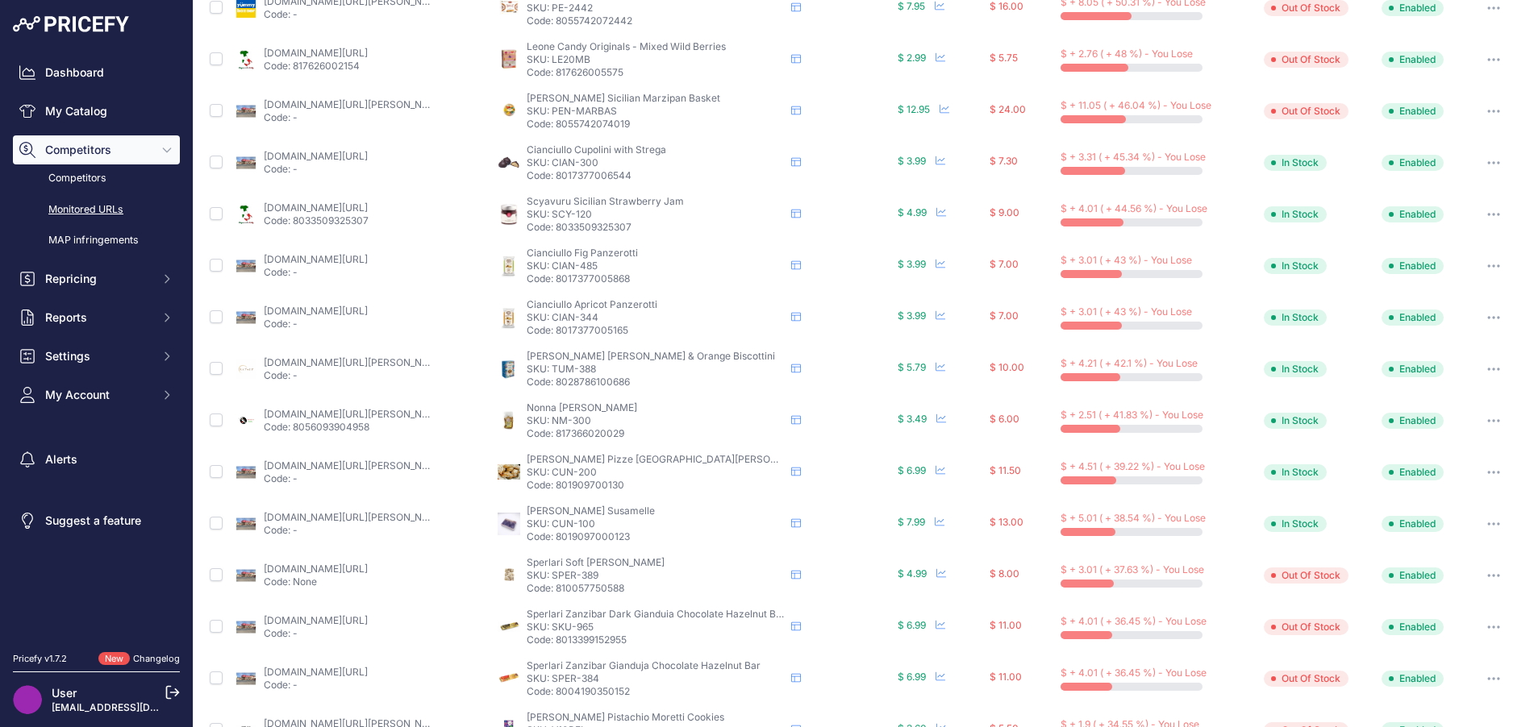
scroll to position [498, 0]
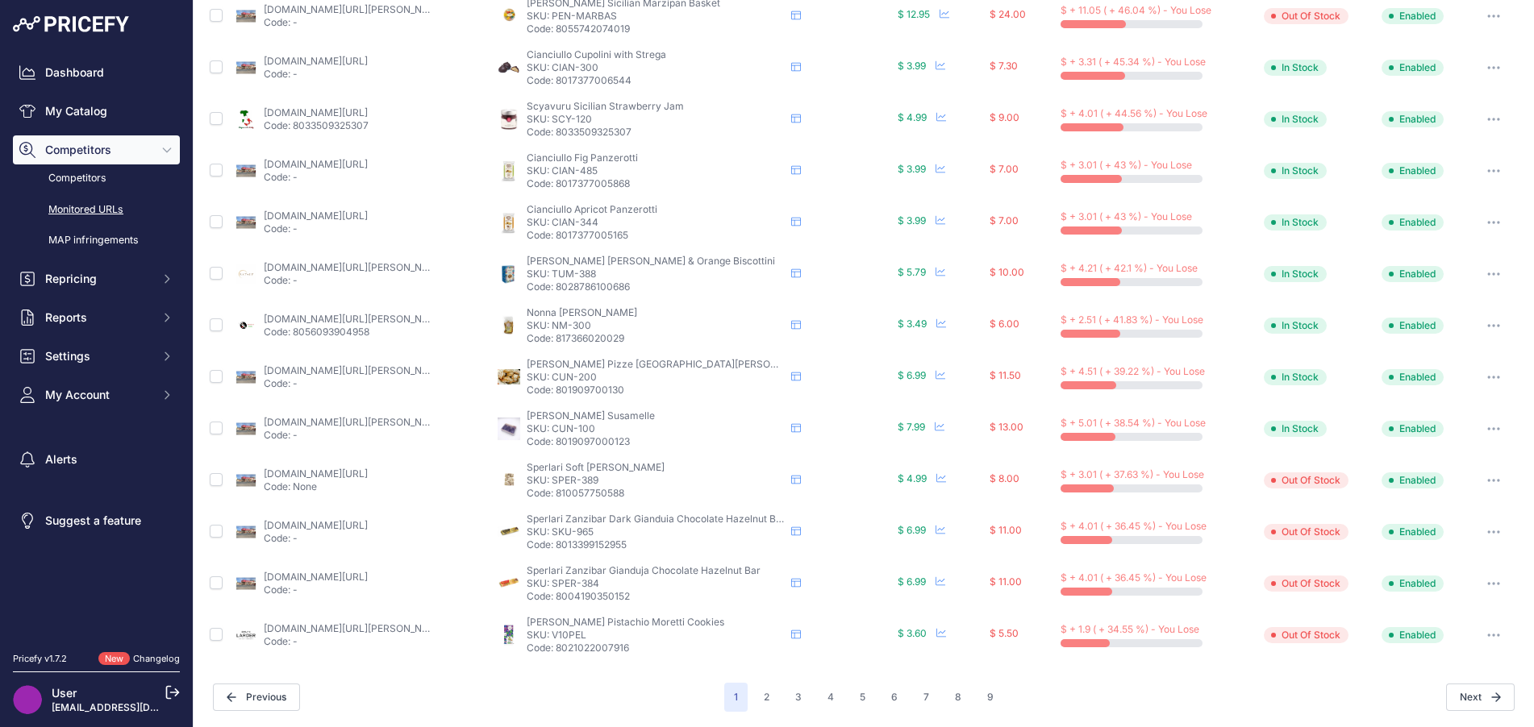
click at [368, 519] on link "[DOMAIN_NAME][URL]" at bounding box center [316, 525] width 104 height 12
